Goal: Information Seeking & Learning: Learn about a topic

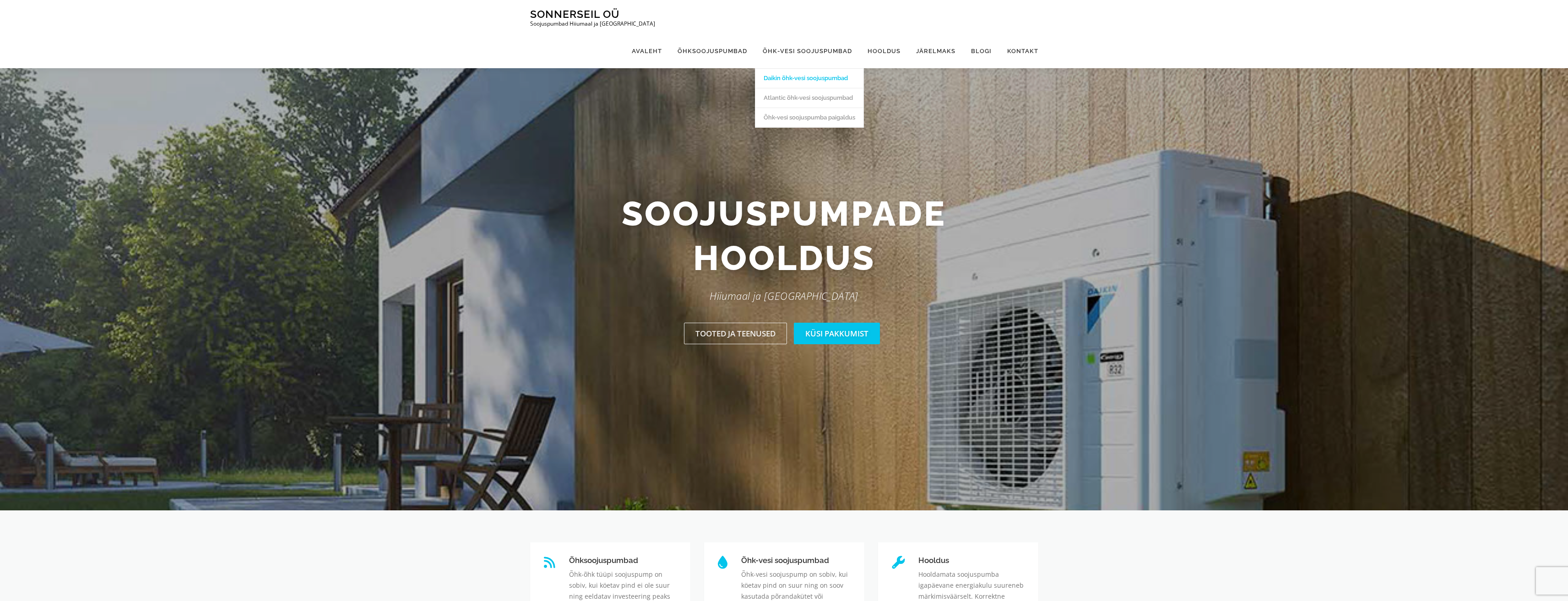
click at [813, 68] on link "Daikin õhk-vesi soojuspumbad" at bounding box center [809, 78] width 108 height 19
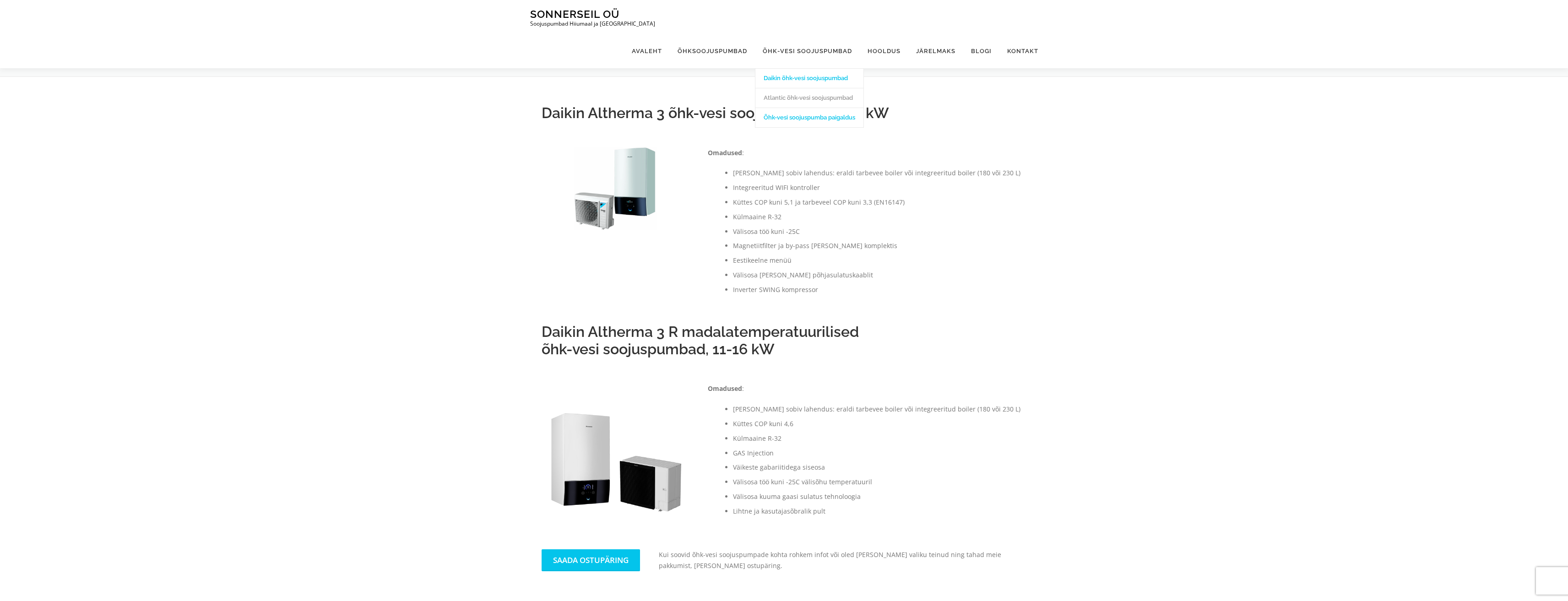
click at [797, 108] on link "Õhk-vesi soojuspumba paigaldus" at bounding box center [809, 117] width 108 height 19
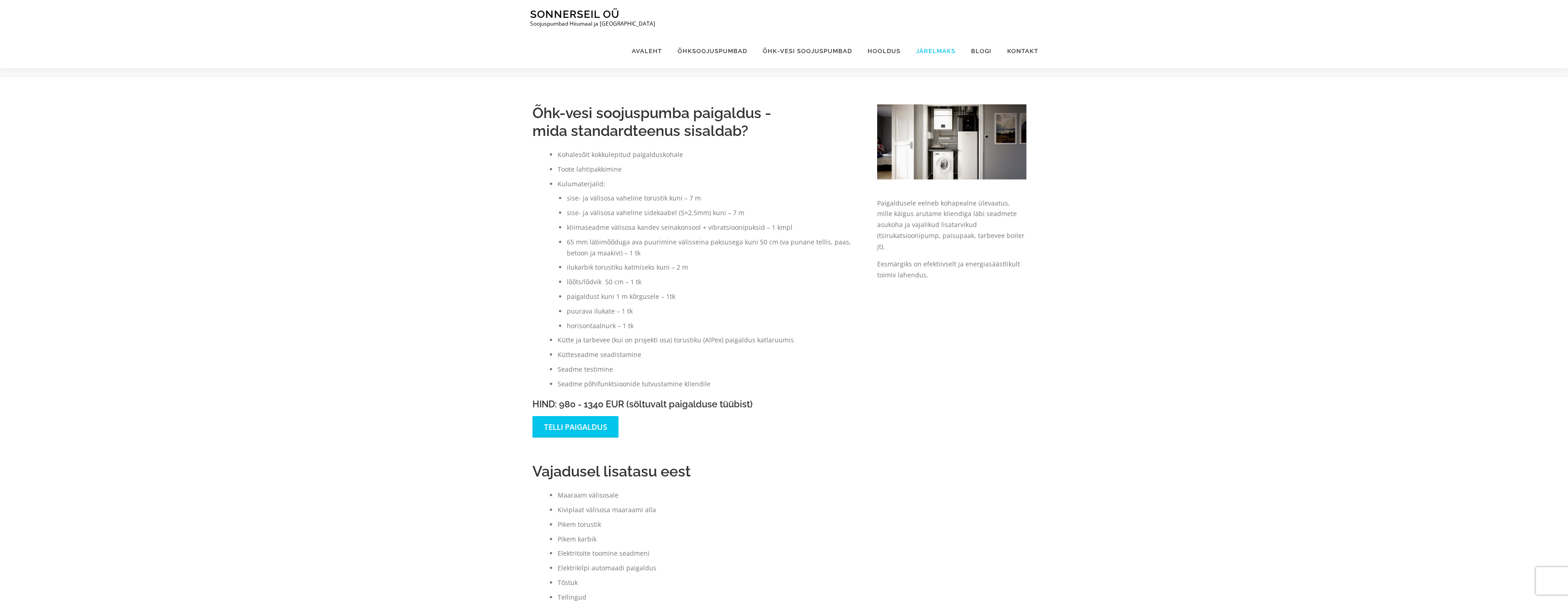
click at [937, 34] on link "Järelmaks" at bounding box center [936, 51] width 55 height 34
